Goal: Transaction & Acquisition: Purchase product/service

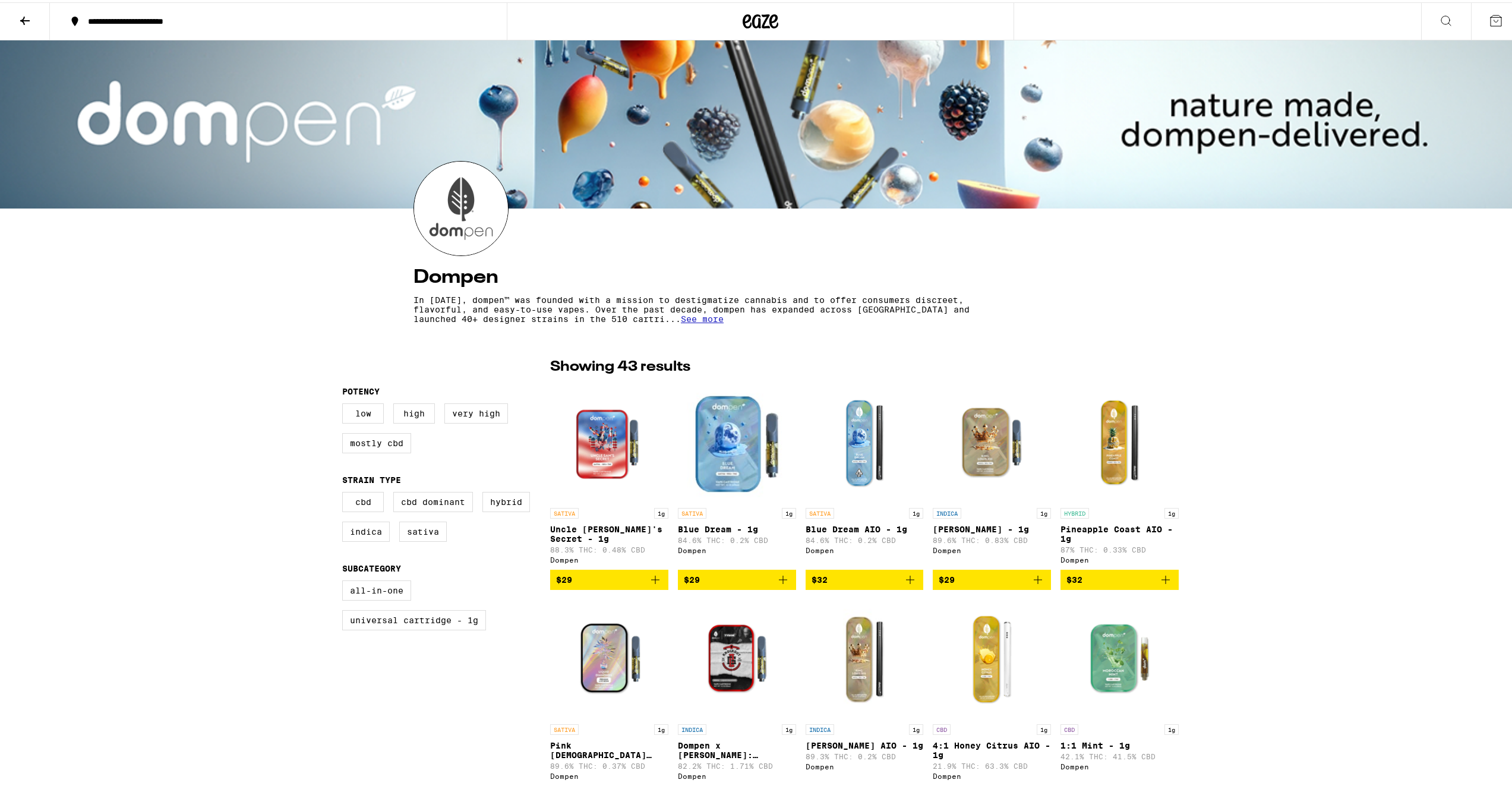
click at [25, 19] on icon at bounding box center [25, 18] width 14 height 14
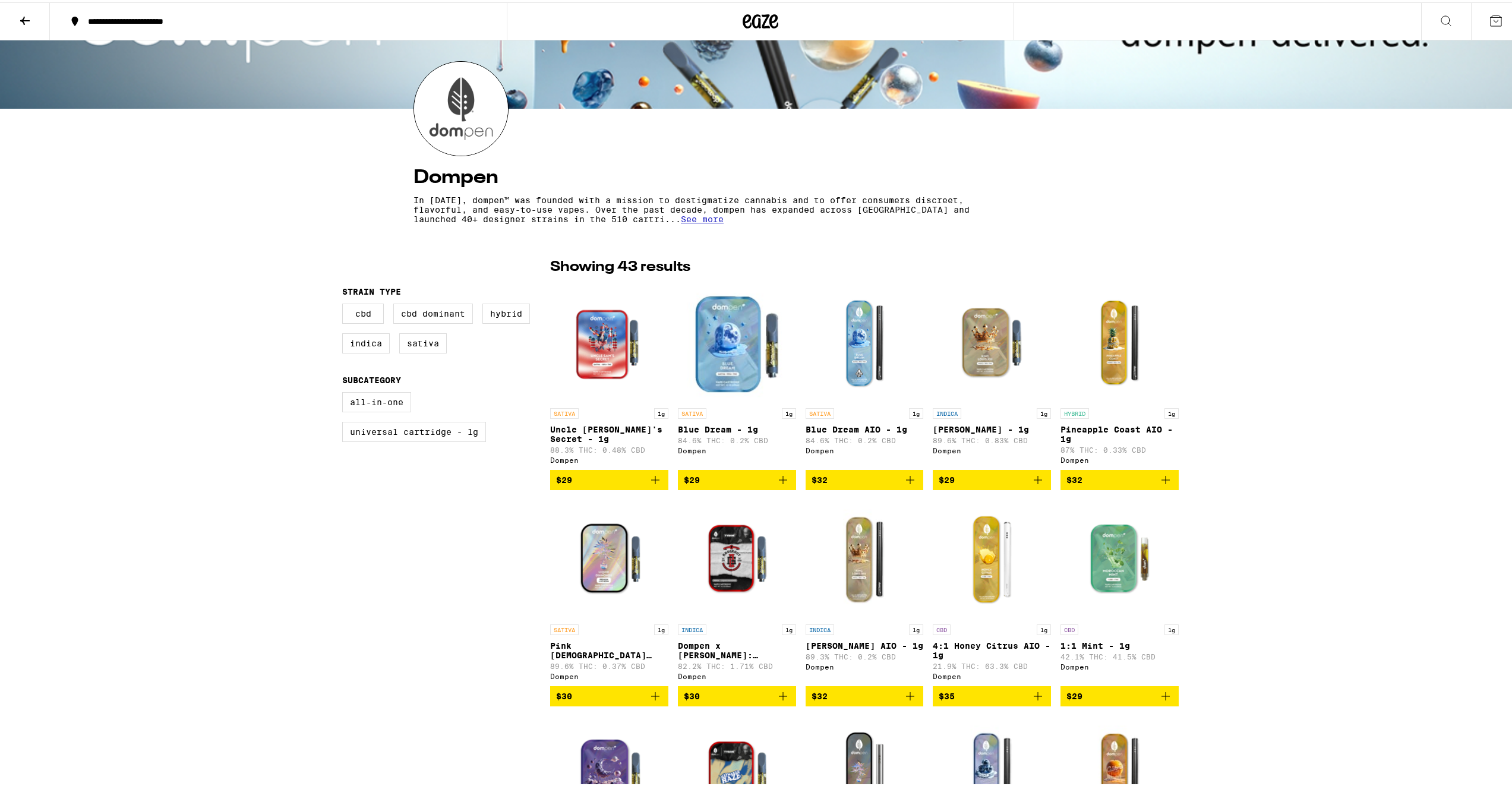
scroll to position [297, 0]
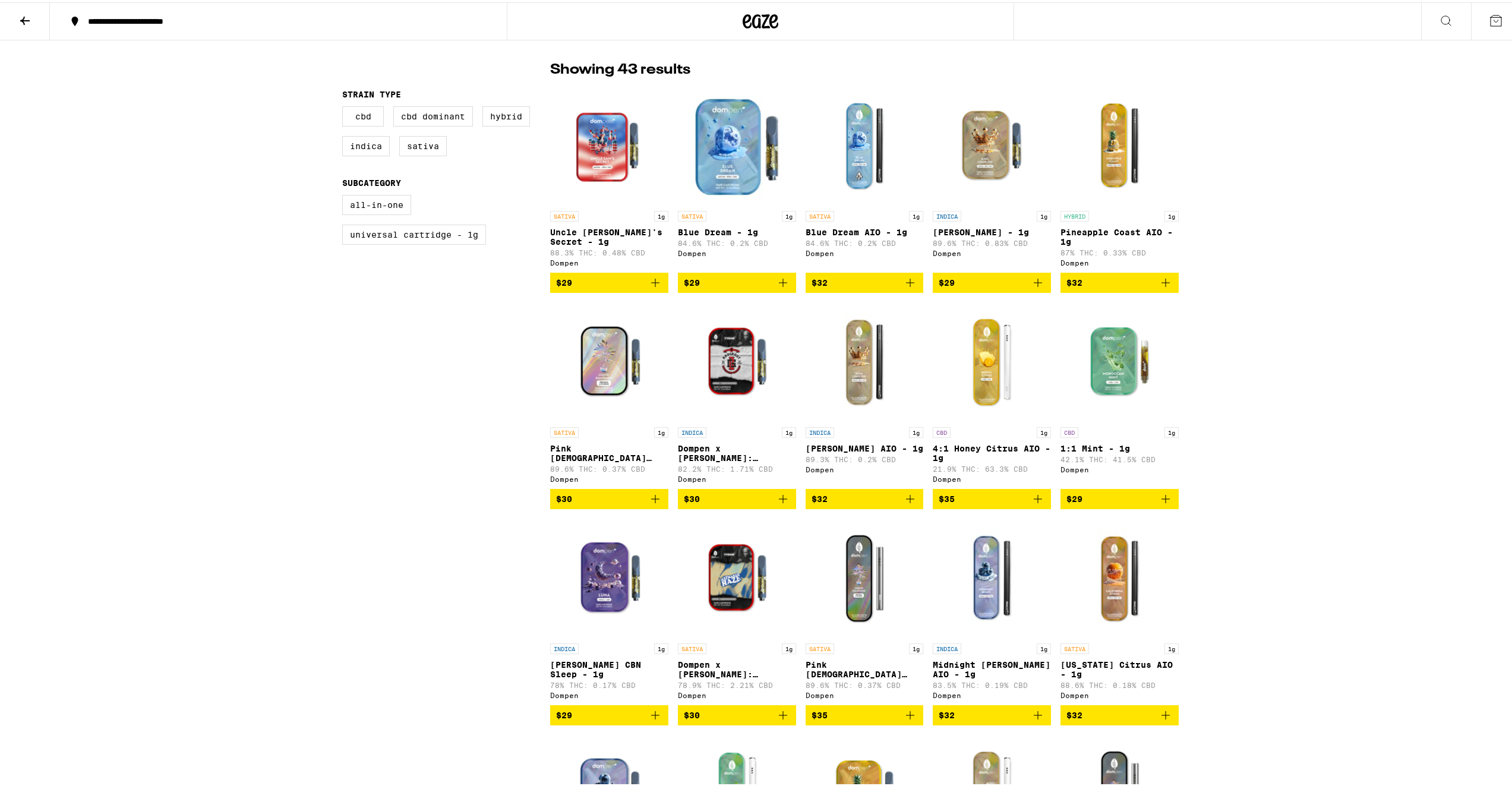
click at [724, 609] on img "Open page for Dompen x Tyson: Haymaker Haze Live Resin Liquid Diamonds - 1g fro…" at bounding box center [736, 576] width 118 height 119
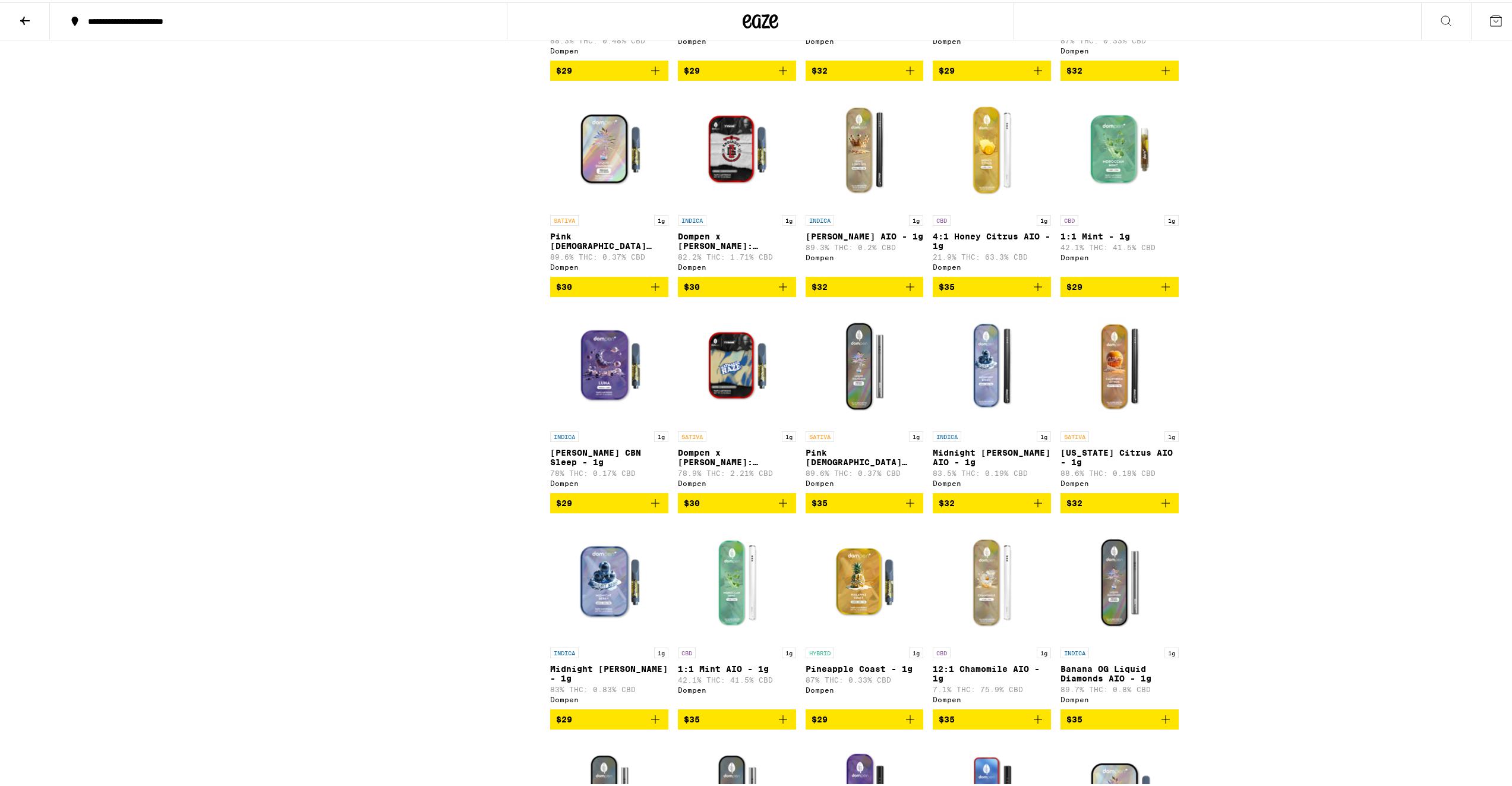
scroll to position [535, 0]
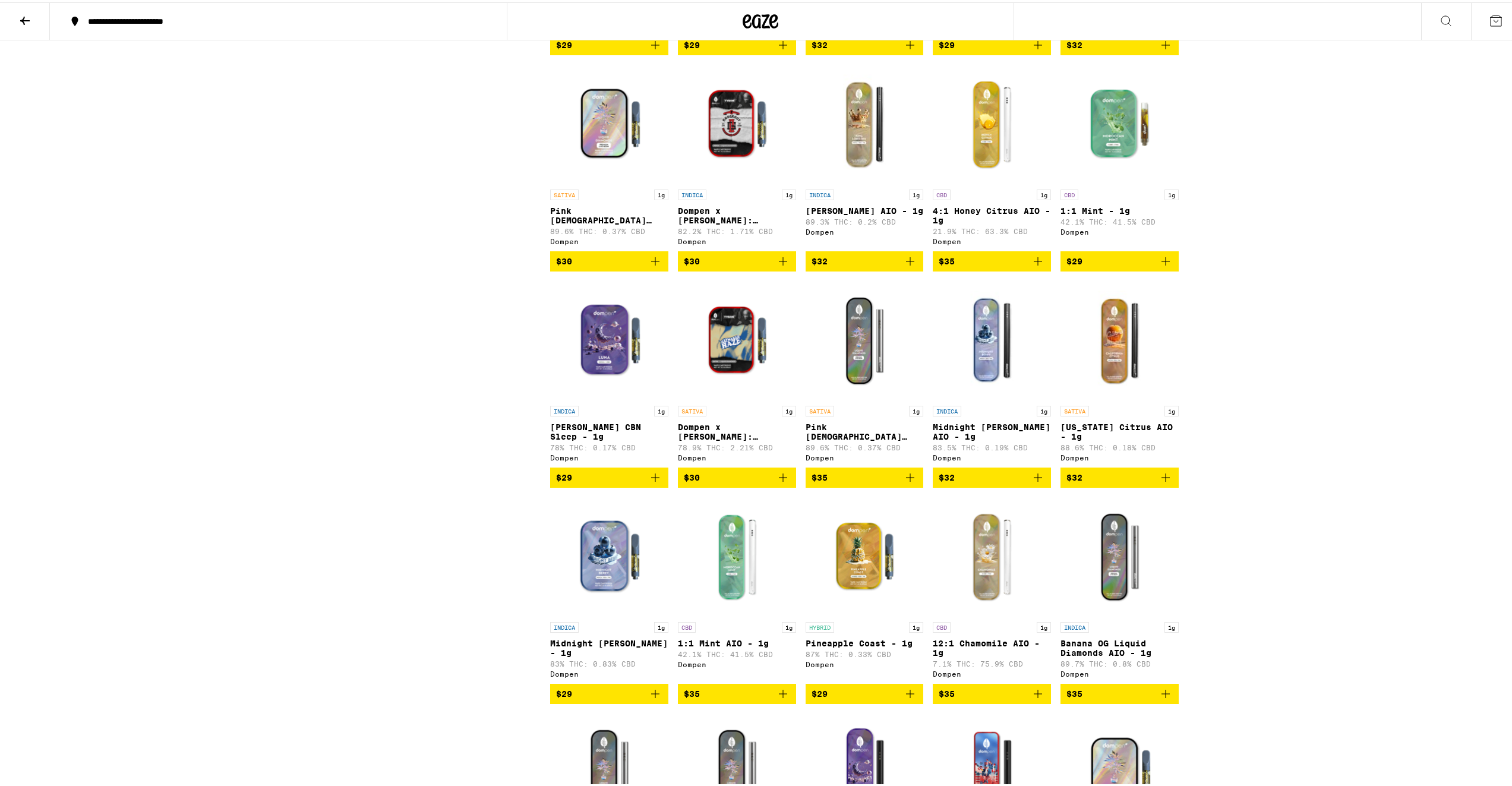
drag, startPoint x: 743, startPoint y: 376, endPoint x: 751, endPoint y: 375, distance: 8.1
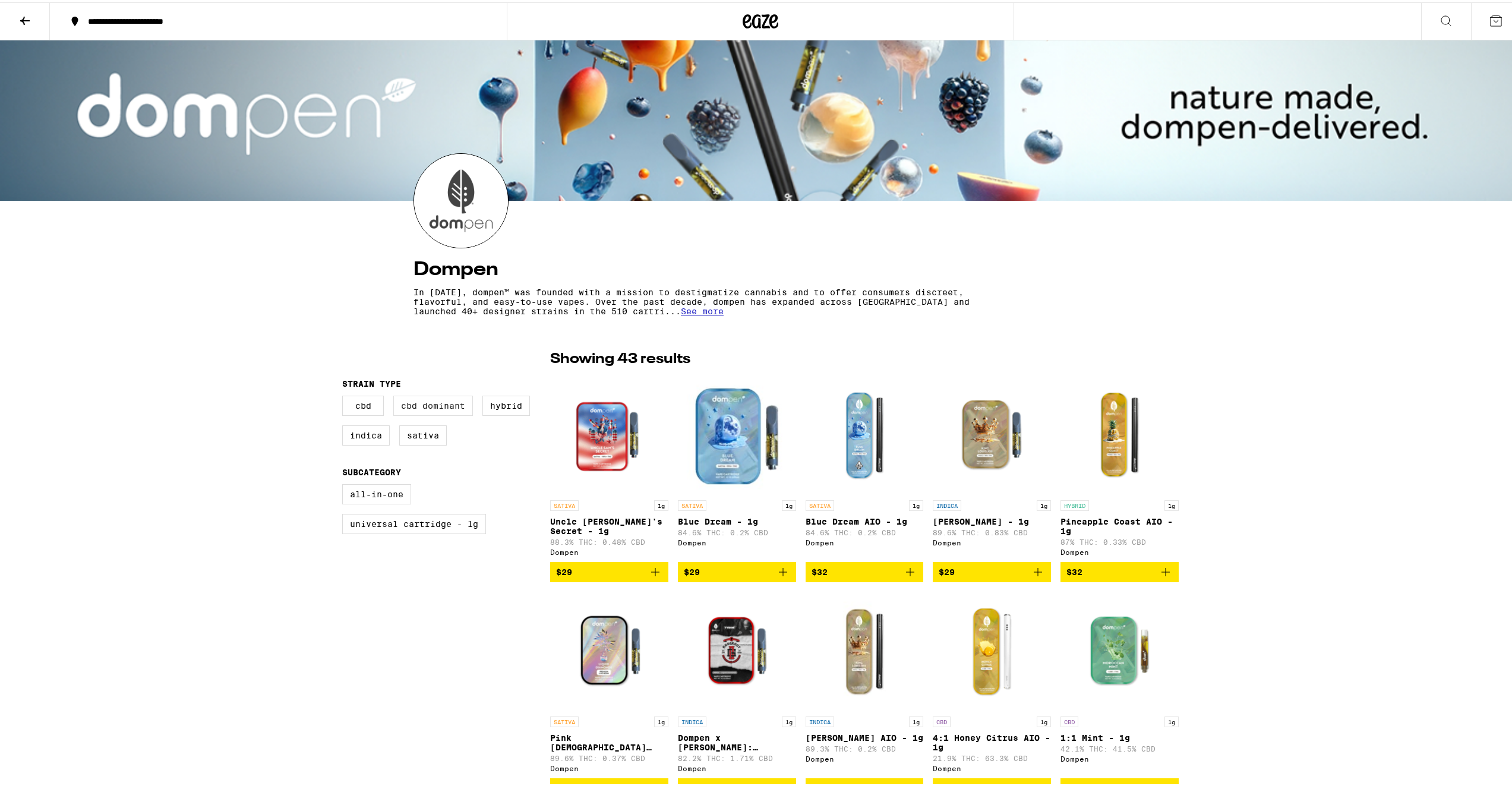
scroll to position [0, 0]
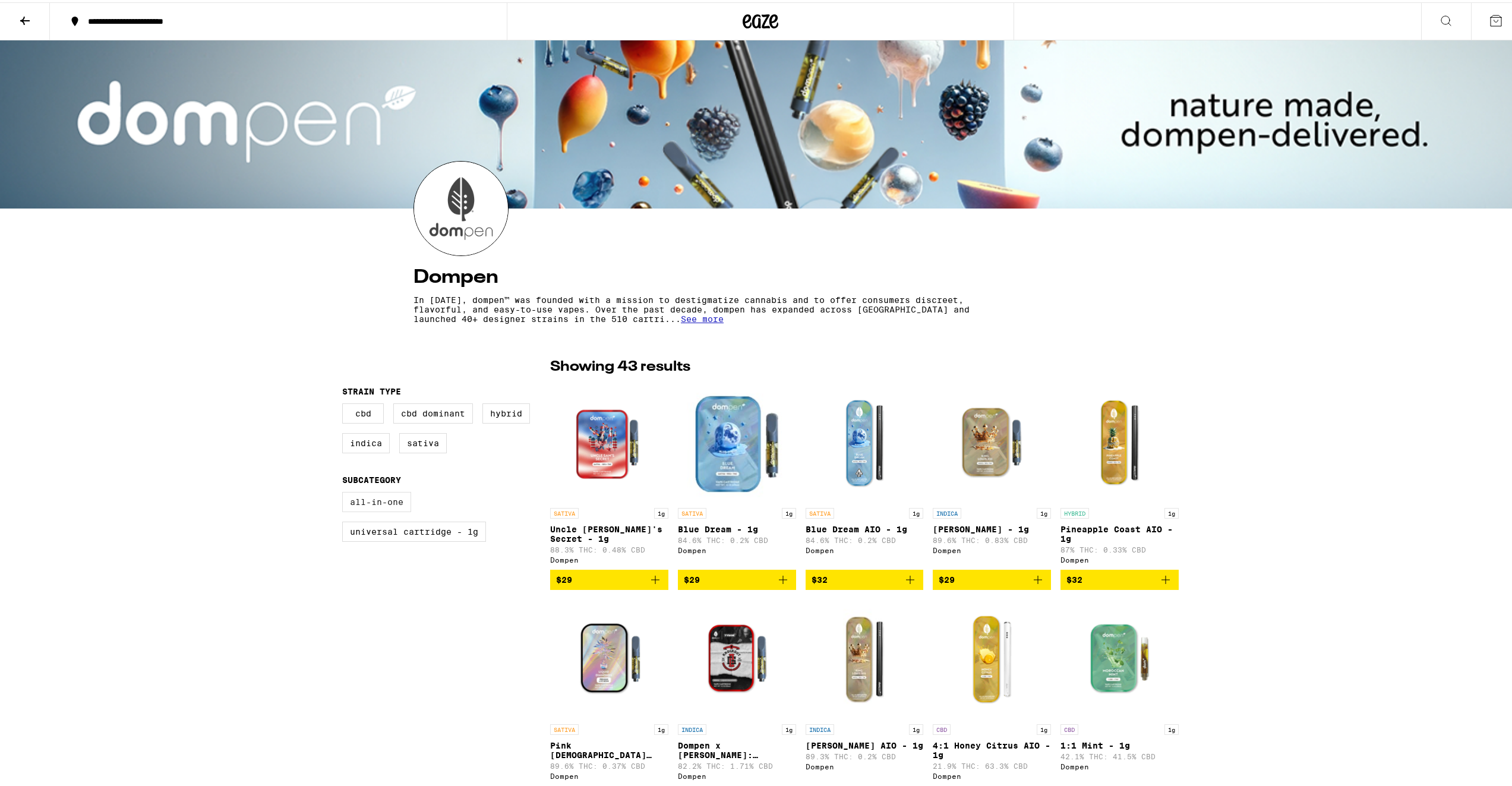
click at [381, 507] on label "All-In-One" at bounding box center [376, 499] width 69 height 20
click at [345, 492] on input "All-In-One" at bounding box center [344, 492] width 1 height 1
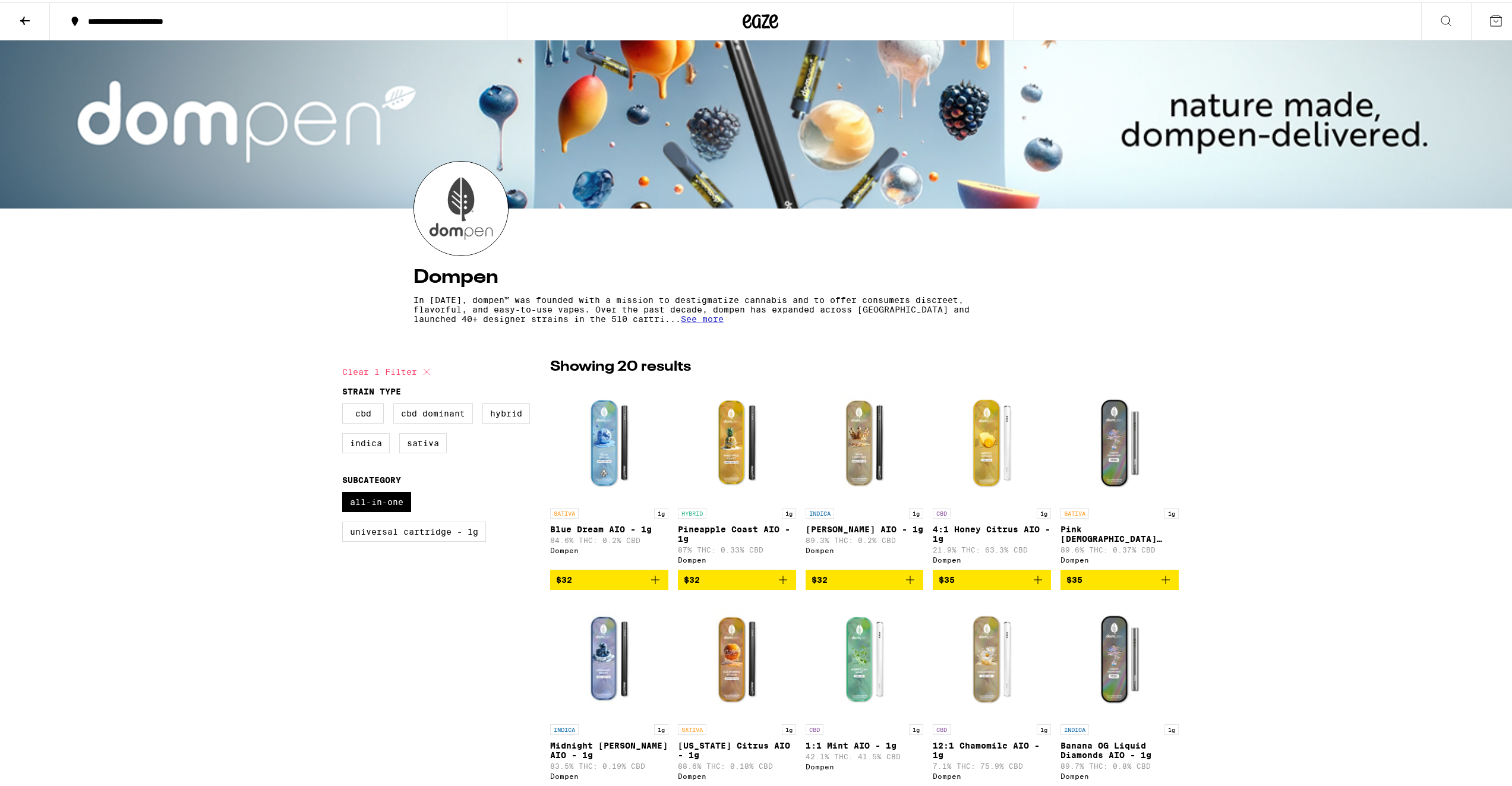
click at [589, 443] on img "Open page for Blue Dream AIO - 1g from Dompen" at bounding box center [609, 441] width 118 height 119
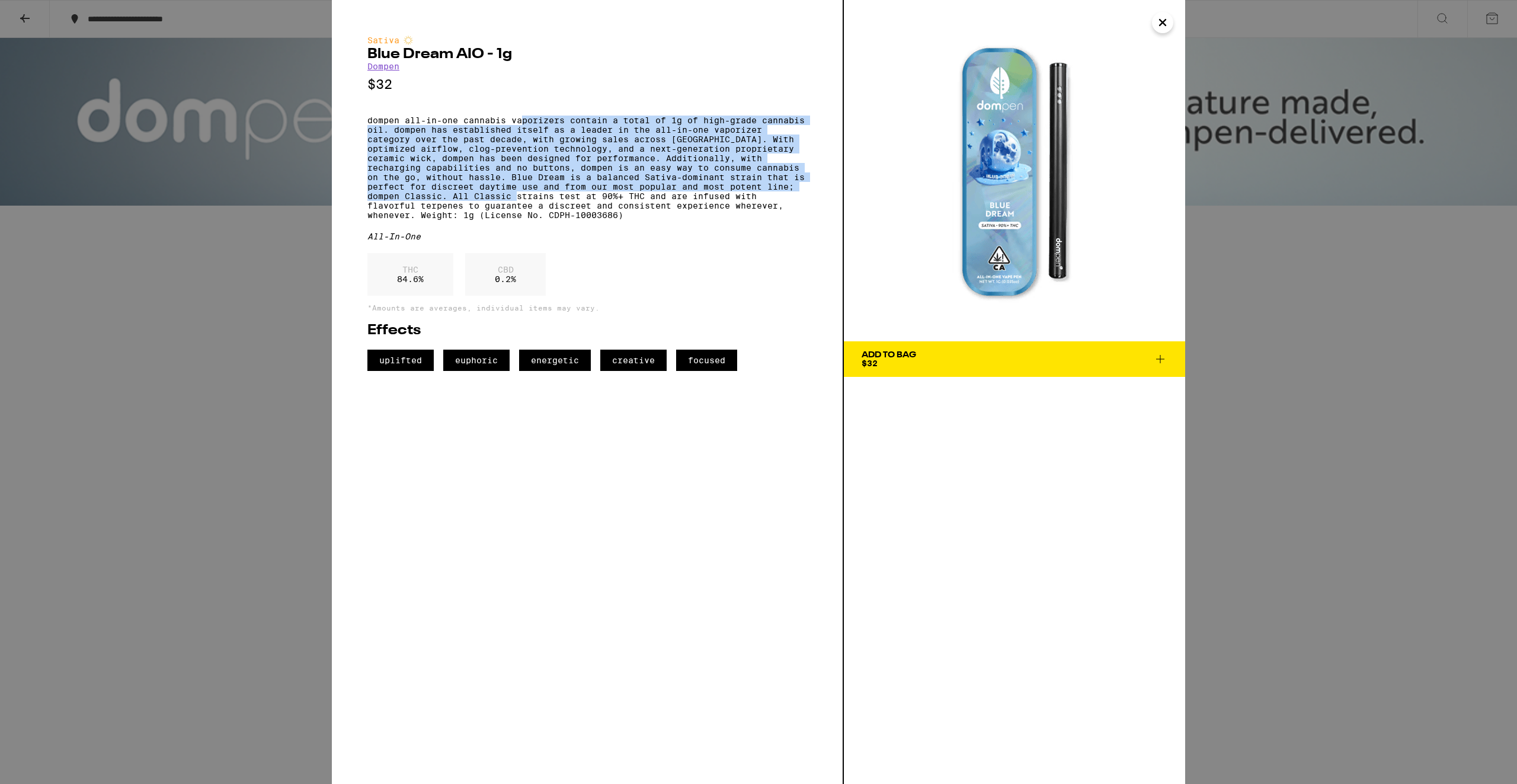
drag, startPoint x: 565, startPoint y: 128, endPoint x: 558, endPoint y: 212, distance: 84.3
click at [547, 209] on p "dompen all-in-one cannabis vaporizers contain a total of 1g of high-grade canna…" at bounding box center [587, 167] width 440 height 104
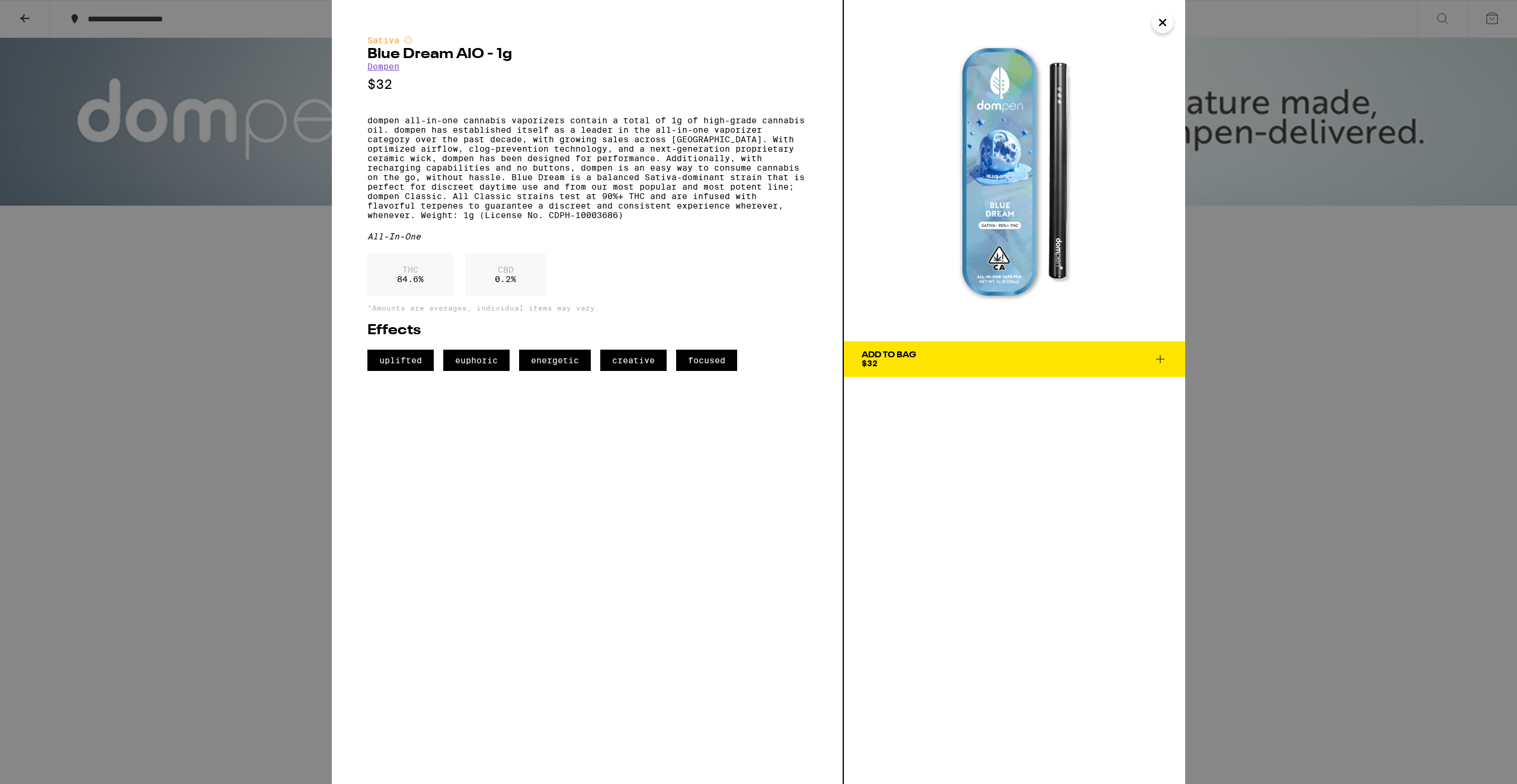
click at [1382, 490] on div "Sativa Blue Dream AIO - 1g Dompen $32 dompen all-in-one cannabis vaporizers con…" at bounding box center [758, 392] width 1517 height 784
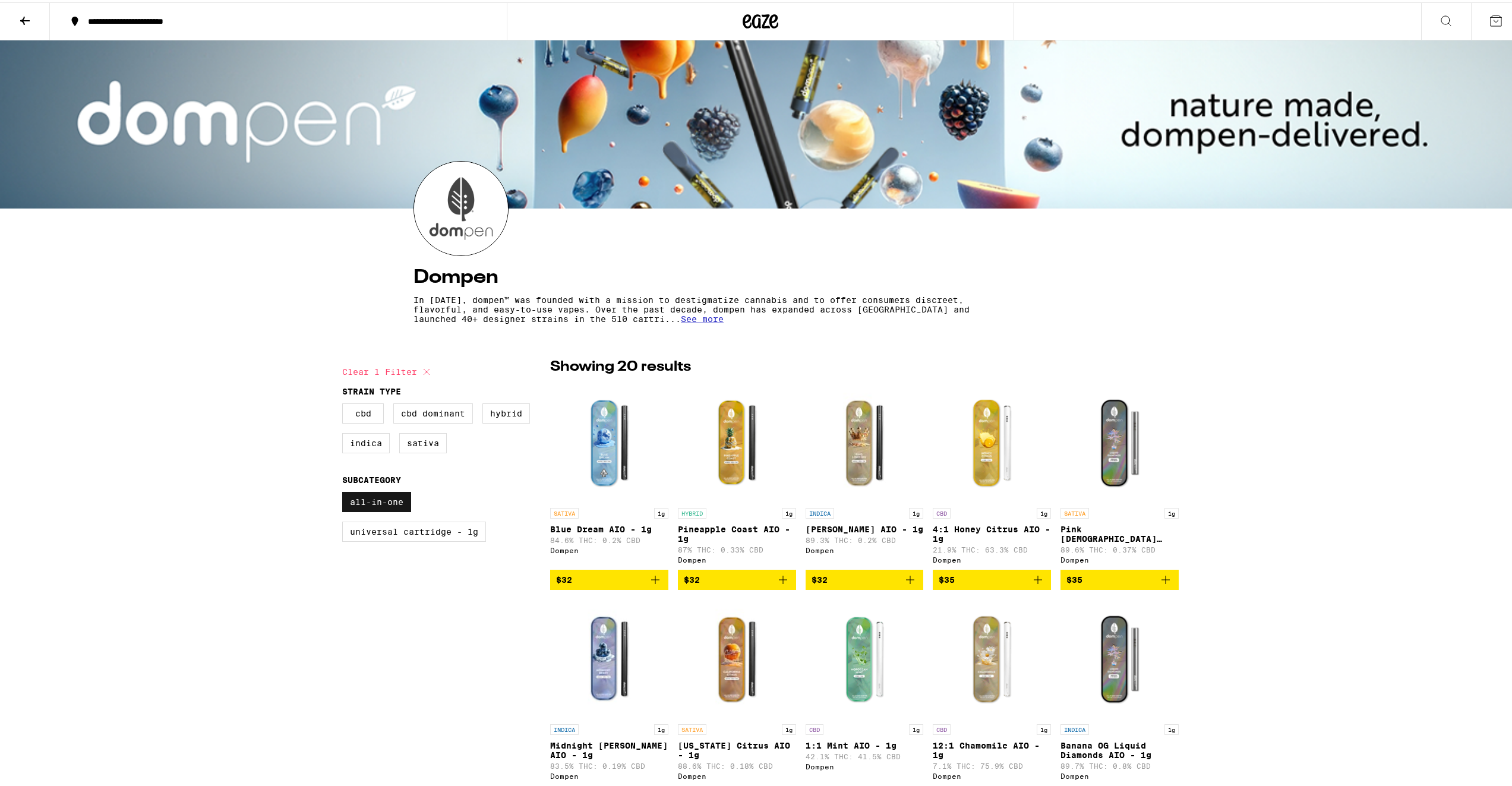
click at [377, 496] on label "All-In-One" at bounding box center [376, 499] width 69 height 20
click at [345, 492] on input "All-In-One" at bounding box center [344, 492] width 1 height 1
checkbox input "false"
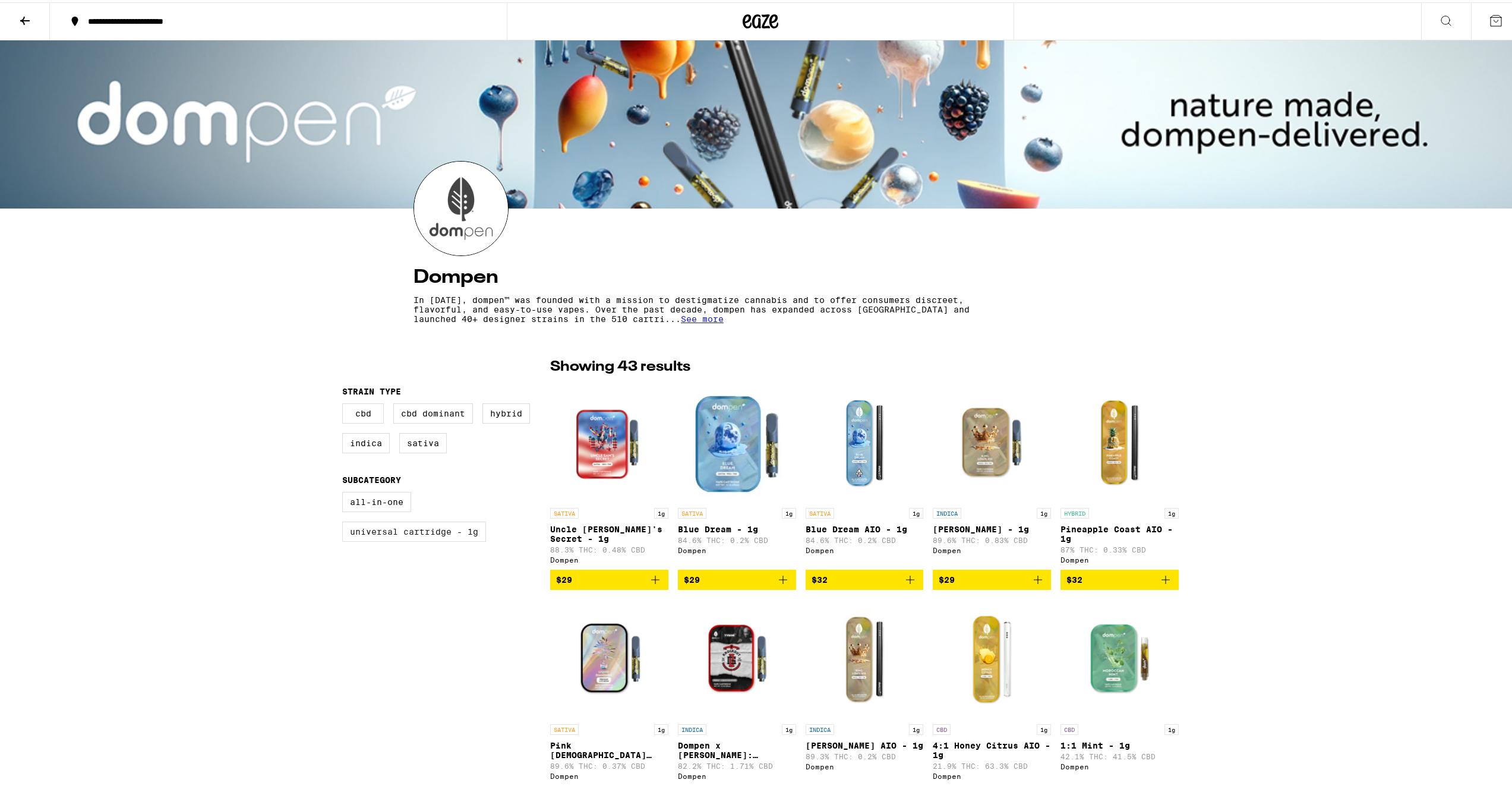
click at [394, 536] on label "Universal Cartridge - 1g" at bounding box center [414, 528] width 144 height 20
click at [345, 492] on input "Universal Cartridge - 1g" at bounding box center [344, 492] width 1 height 1
checkbox input "true"
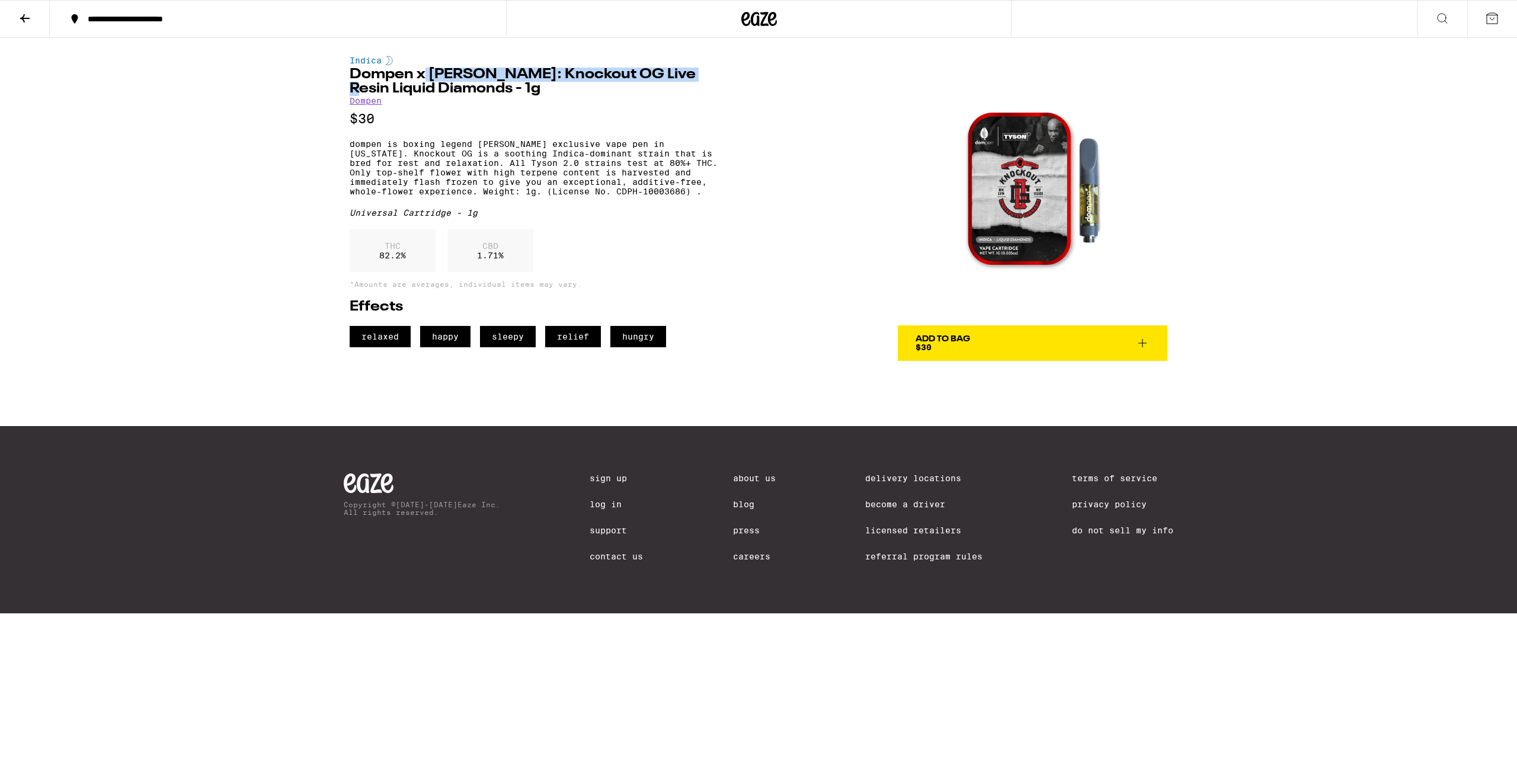
click at [677, 71] on body "**********" at bounding box center [758, 307] width 1517 height 614
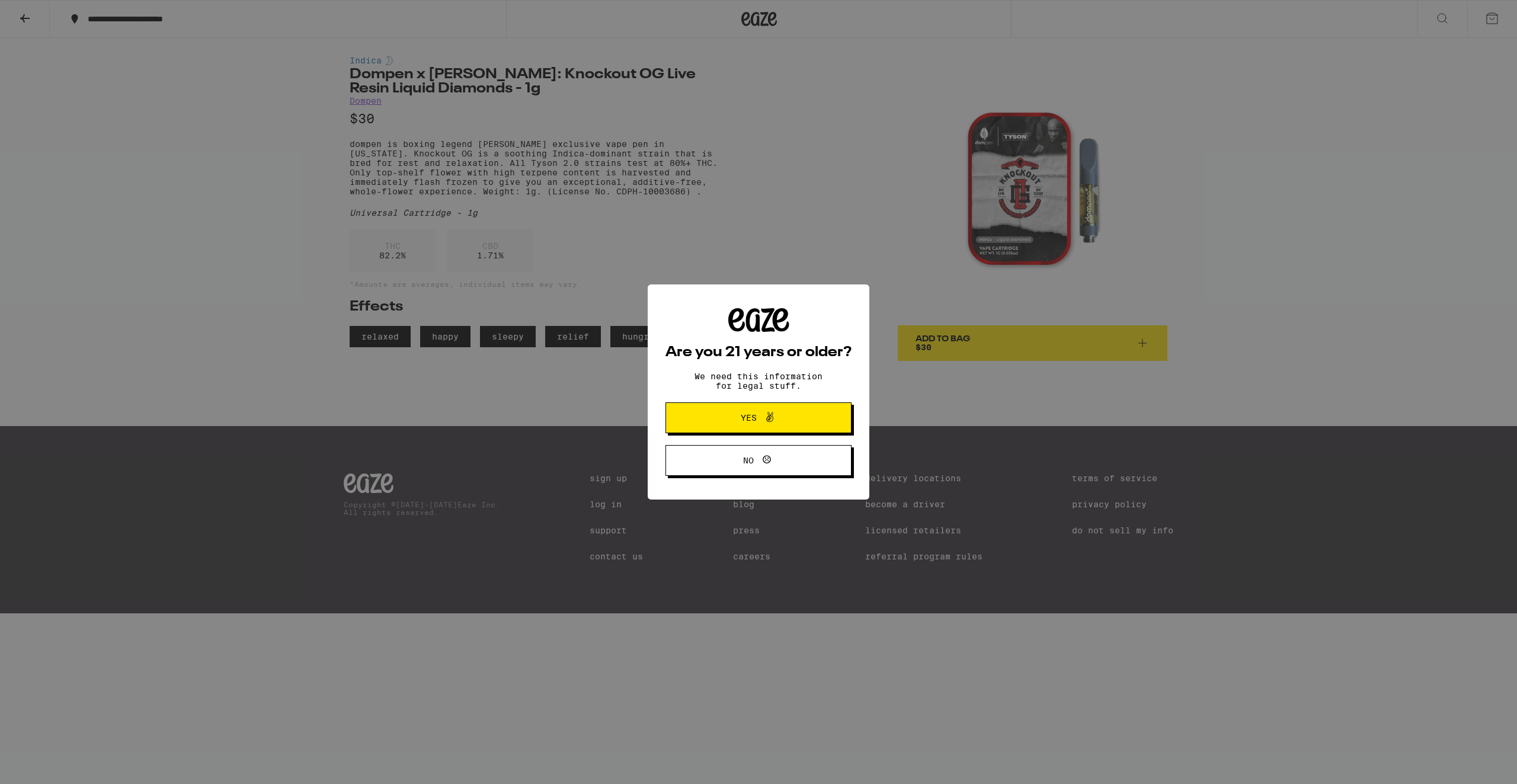
drag, startPoint x: 491, startPoint y: 126, endPoint x: 525, endPoint y: 132, distance: 34.5
click at [496, 128] on div "Are you 21 years or older? We need this information for legal stuff. Yes No" at bounding box center [758, 392] width 1517 height 784
click at [769, 422] on icon at bounding box center [769, 417] width 7 height 10
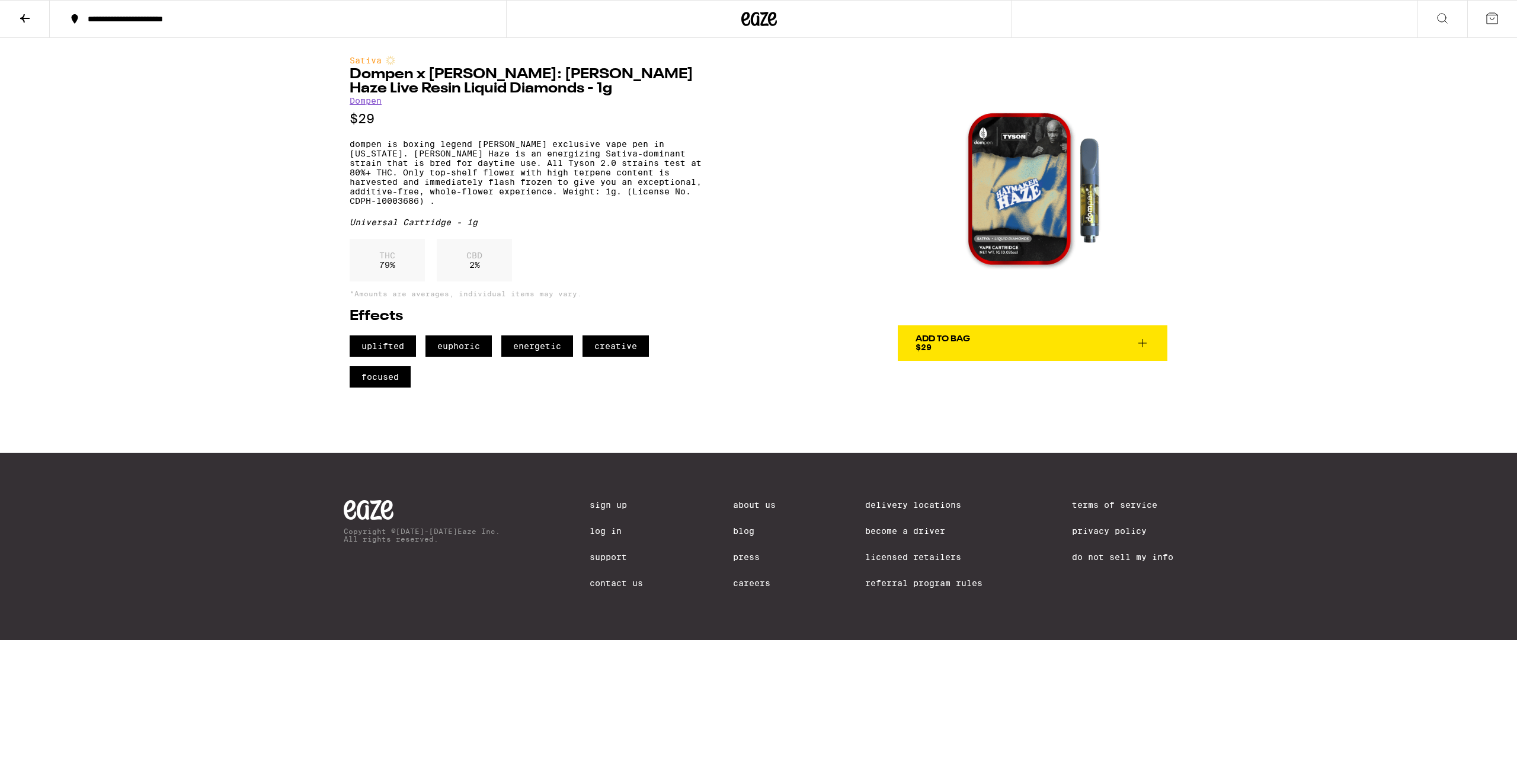
click at [1077, 189] on img at bounding box center [1033, 191] width 269 height 269
